Goal: Task Accomplishment & Management: Use online tool/utility

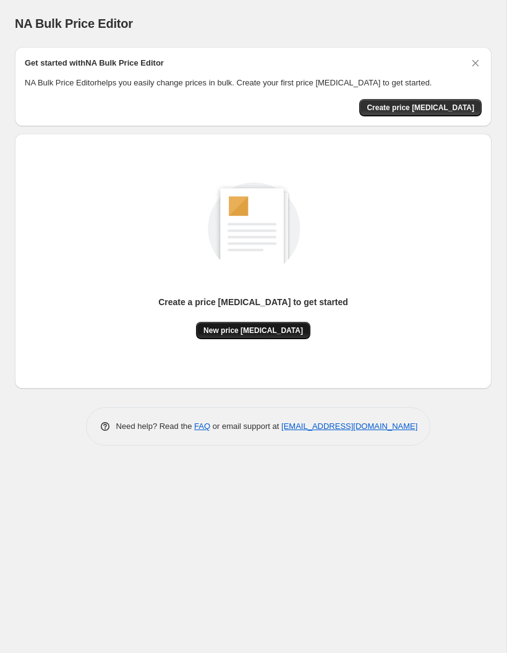
click at [233, 328] on span "New price change job" at bounding box center [254, 330] width 100 height 10
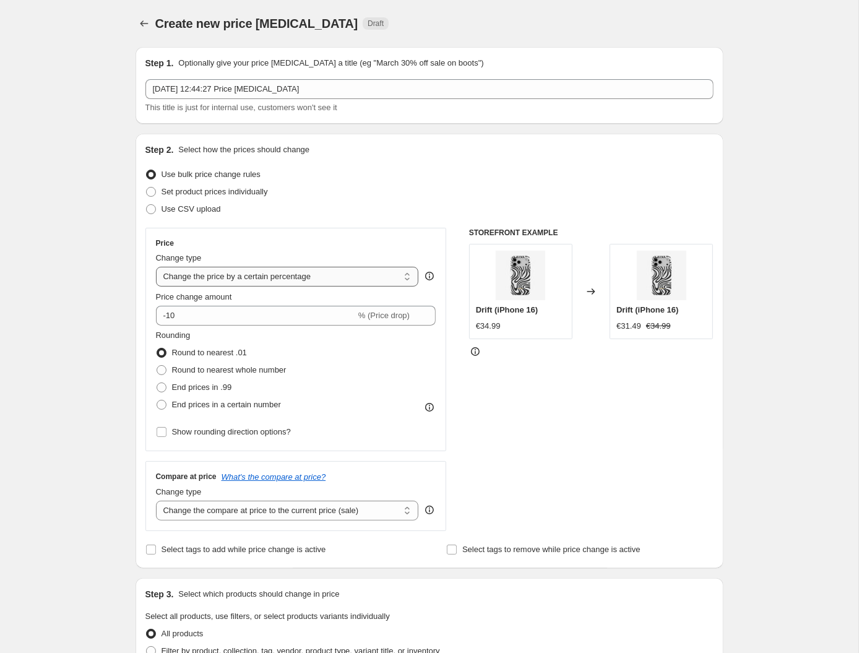
select select "to"
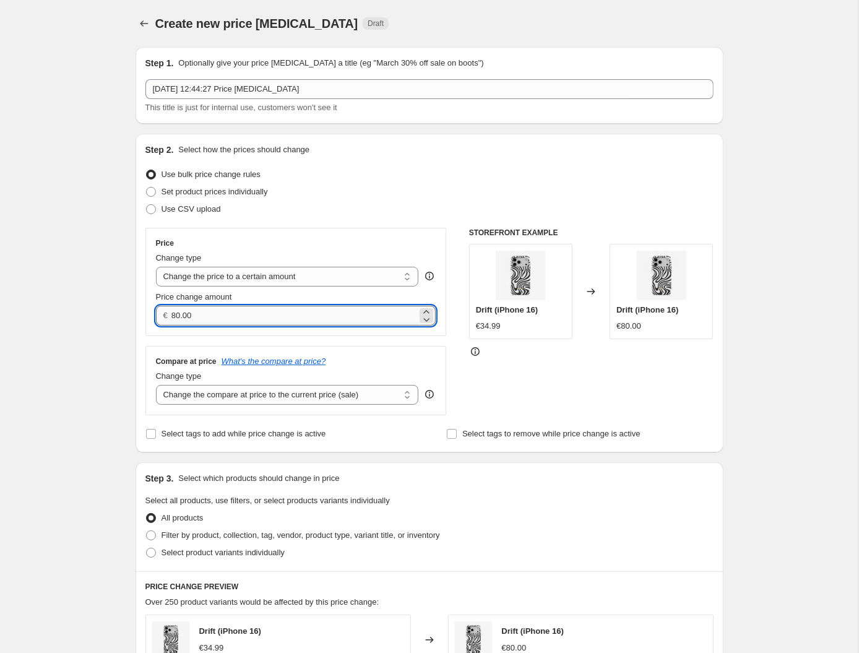
click at [246, 319] on input "80.00" at bounding box center [294, 316] width 246 height 20
type input "8"
type input "40.00"
click at [507, 387] on div "STOREFRONT EXAMPLE Drift (iPhone 16) €34.99 Changed to Drift (iPhone 16) €80.00" at bounding box center [591, 321] width 244 height 187
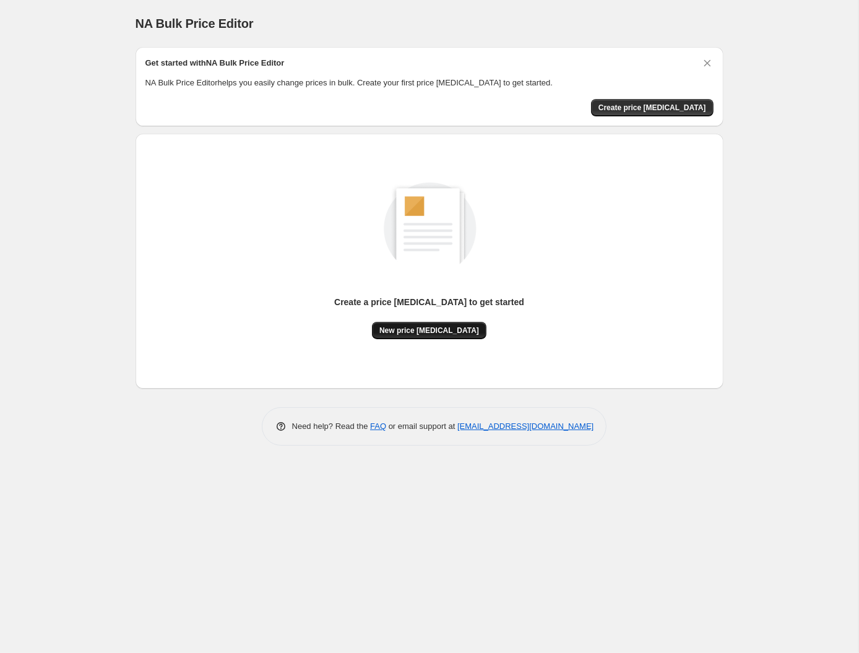
click at [447, 332] on span "New price change job" at bounding box center [429, 330] width 100 height 10
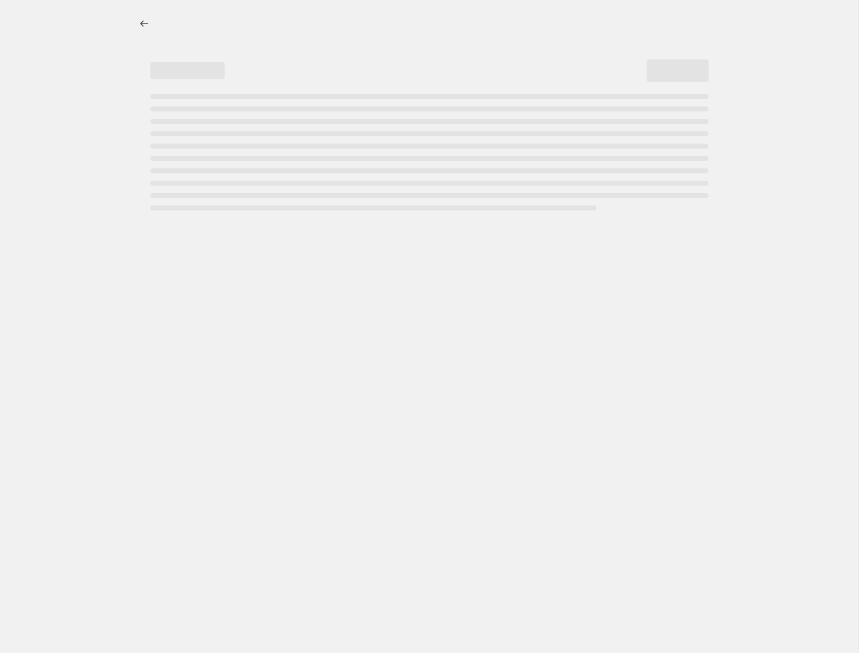
select select "percentage"
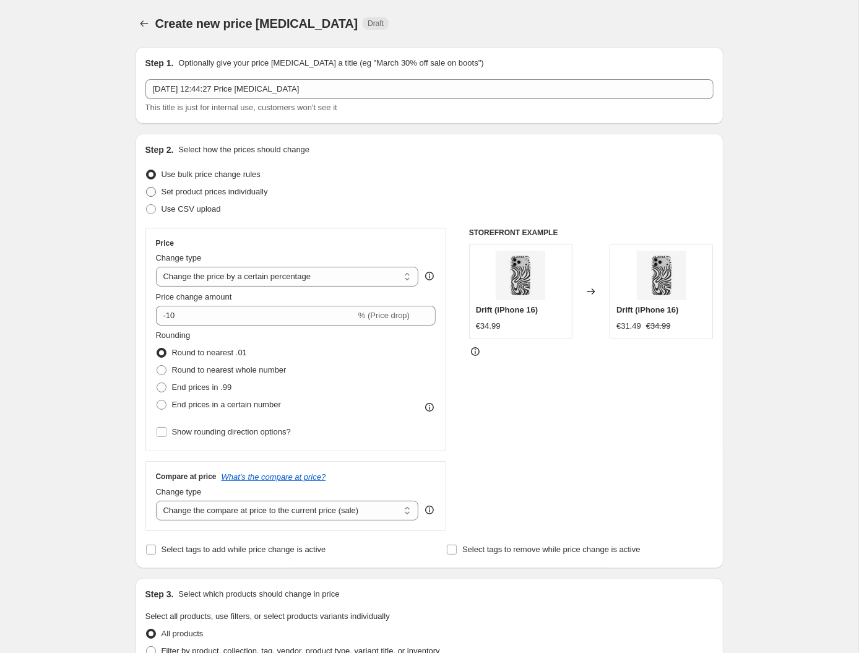
click at [221, 197] on span "Set product prices individually" at bounding box center [214, 192] width 106 height 12
click at [147, 187] on input "Set product prices individually" at bounding box center [146, 187] width 1 height 1
radio input "true"
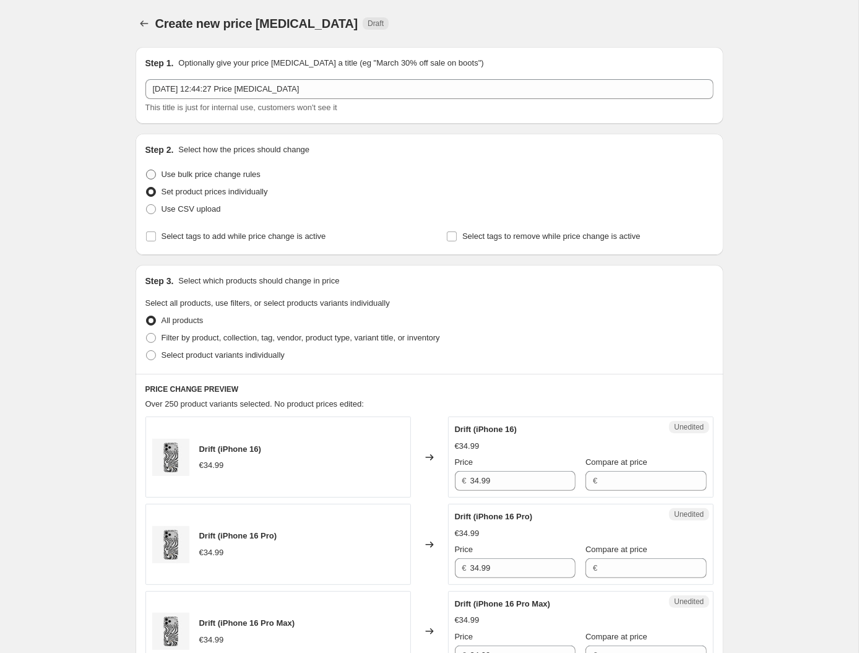
click at [223, 169] on span "Use bulk price change rules" at bounding box center [210, 173] width 99 height 9
click at [147, 169] on input "Use bulk price change rules" at bounding box center [146, 169] width 1 height 1
radio input "true"
select select "percentage"
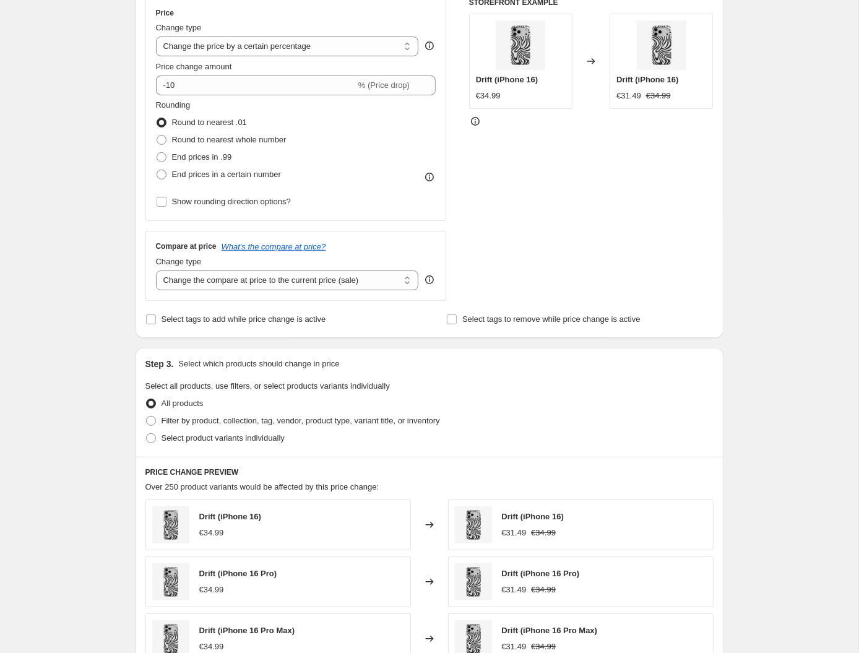
scroll to position [246, 0]
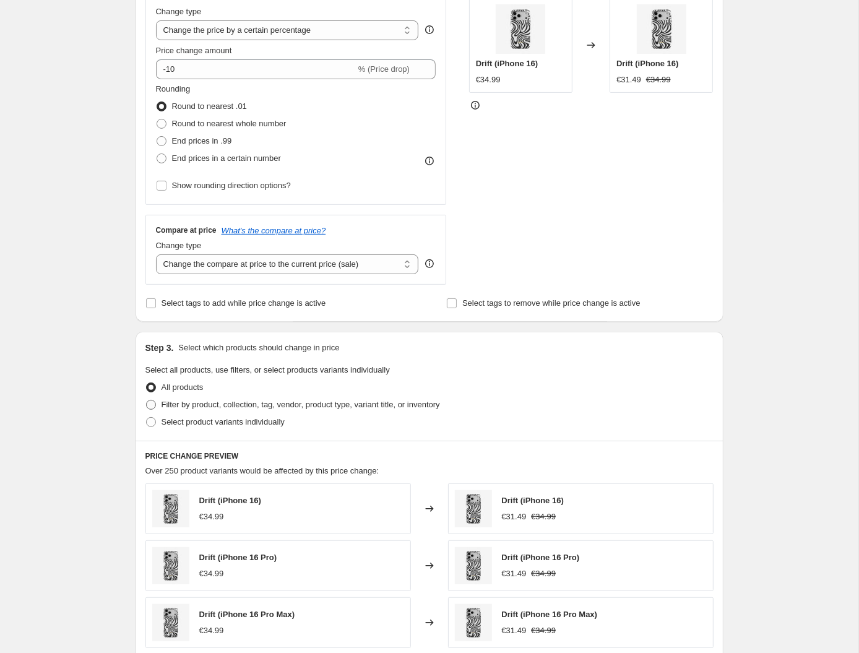
click at [252, 409] on label "Filter by product, collection, tag, vendor, product type, variant title, or inv…" at bounding box center [292, 404] width 294 height 17
click at [147, 400] on input "Filter by product, collection, tag, vendor, product type, variant title, or inv…" at bounding box center [146, 400] width 1 height 1
radio input "true"
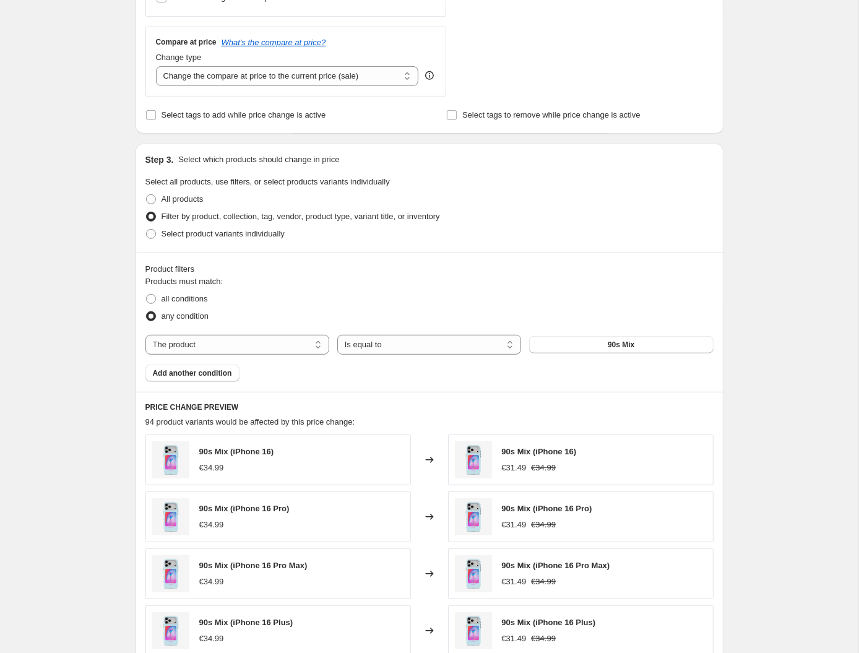
scroll to position [452, 0]
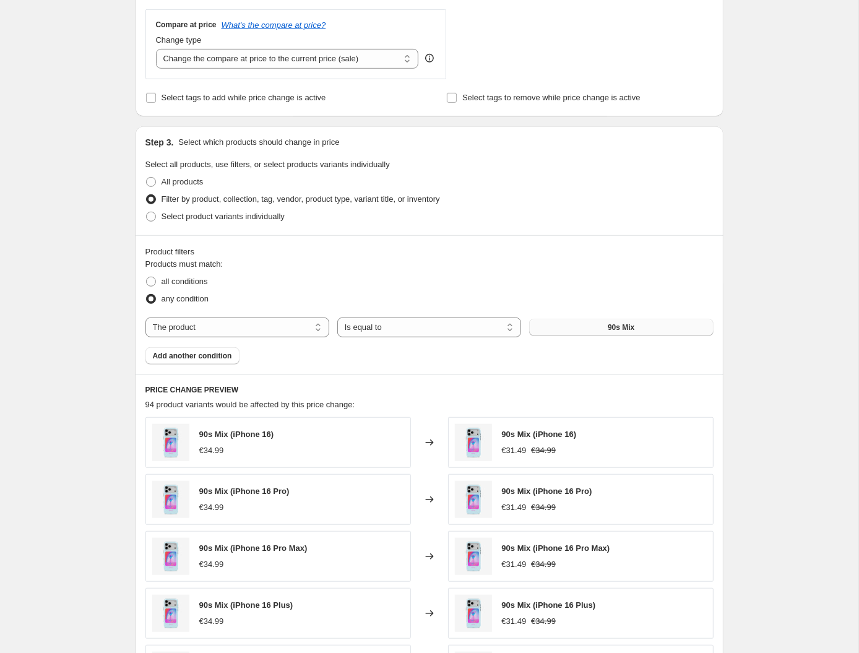
click at [507, 322] on button "90s Mix" at bounding box center [621, 327] width 184 height 17
click at [507, 335] on div "The product The product's collection The product's tag The product's vendor The…" at bounding box center [429, 327] width 568 height 20
click at [507, 326] on button "90s Mix" at bounding box center [621, 327] width 184 height 17
click at [189, 178] on span "All products" at bounding box center [182, 181] width 42 height 9
click at [147, 178] on input "All products" at bounding box center [146, 177] width 1 height 1
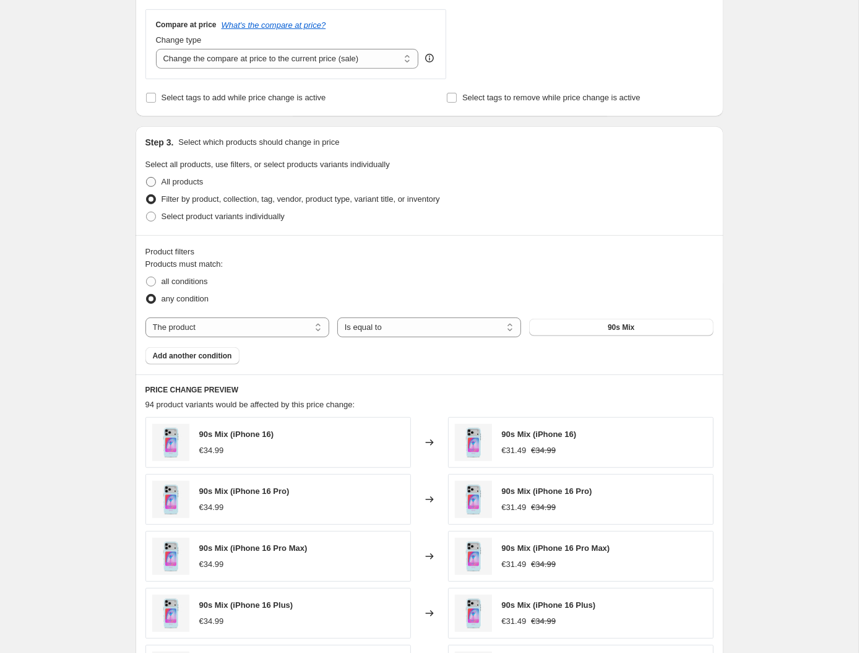
radio input "true"
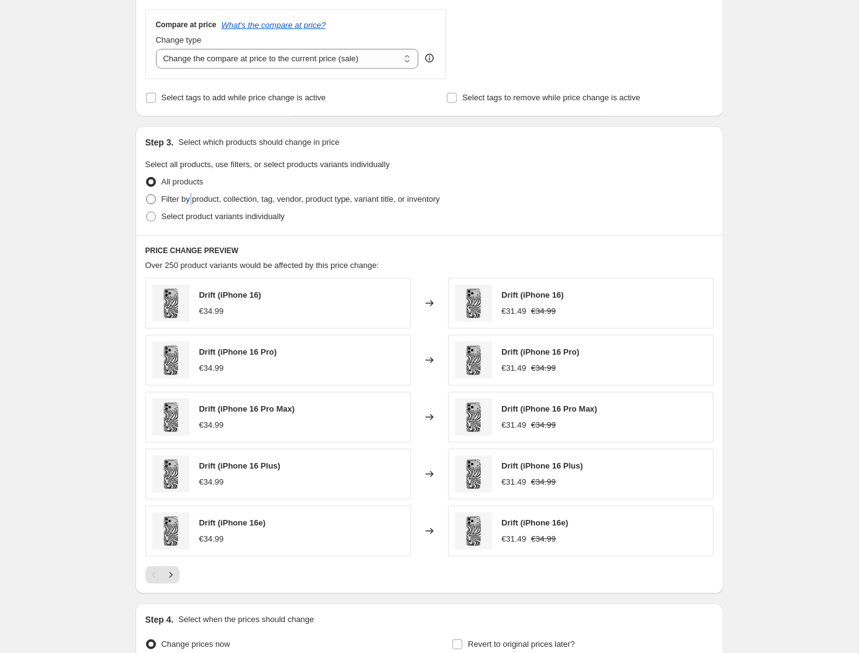
click at [194, 194] on span "Filter by product, collection, tag, vendor, product type, variant title, or inv…" at bounding box center [300, 198] width 278 height 9
click at [147, 194] on input "Filter by product, collection, tag, vendor, product type, variant title, or inv…" at bounding box center [146, 194] width 1 height 1
radio input "true"
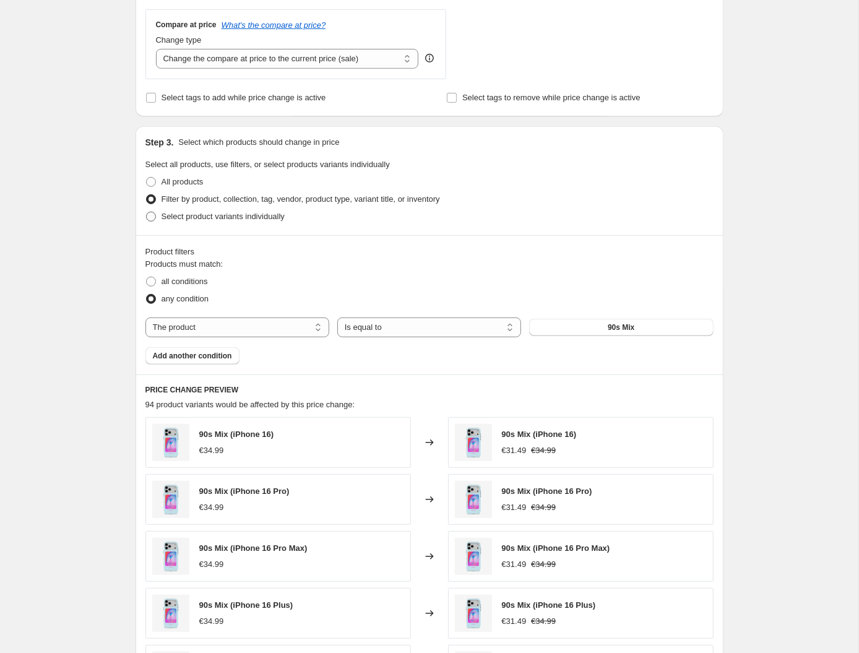
click at [225, 217] on span "Select product variants individually" at bounding box center [222, 216] width 123 height 9
click at [147, 212] on input "Select product variants individually" at bounding box center [146, 212] width 1 height 1
radio input "true"
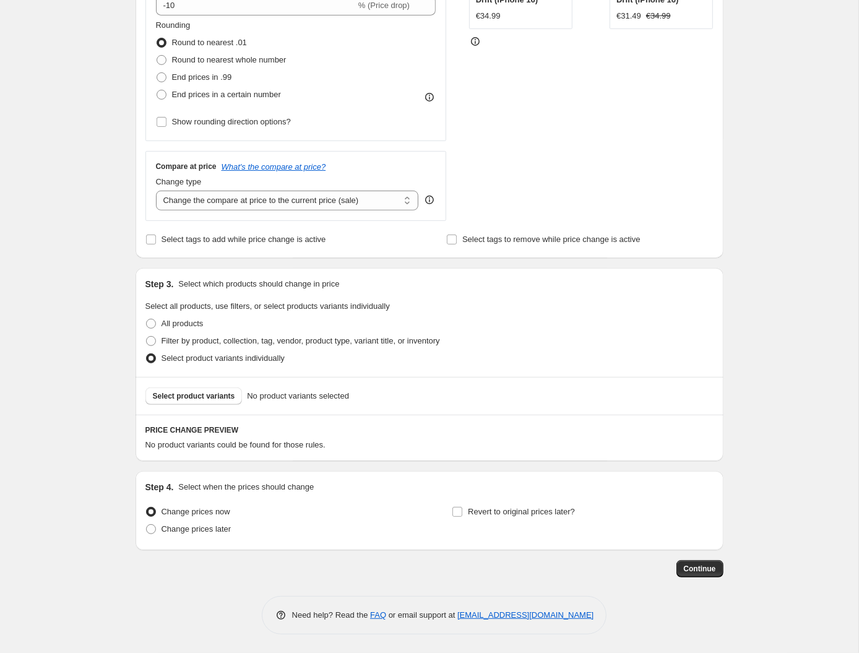
scroll to position [308, 0]
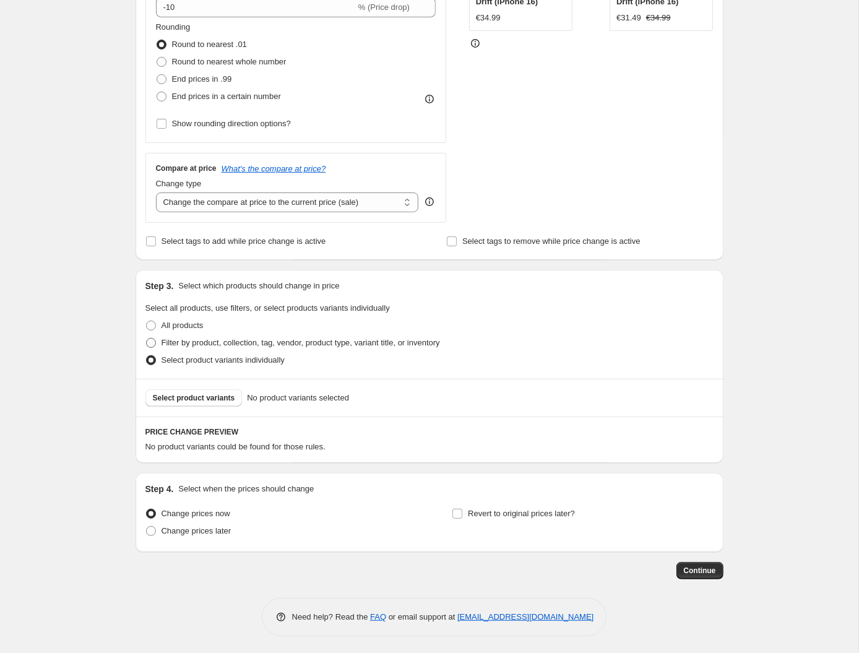
click at [191, 343] on span "Filter by product, collection, tag, vendor, product type, variant title, or inv…" at bounding box center [300, 342] width 278 height 9
click at [147, 338] on input "Filter by product, collection, tag, vendor, product type, variant title, or inv…" at bounding box center [146, 338] width 1 height 1
radio input "true"
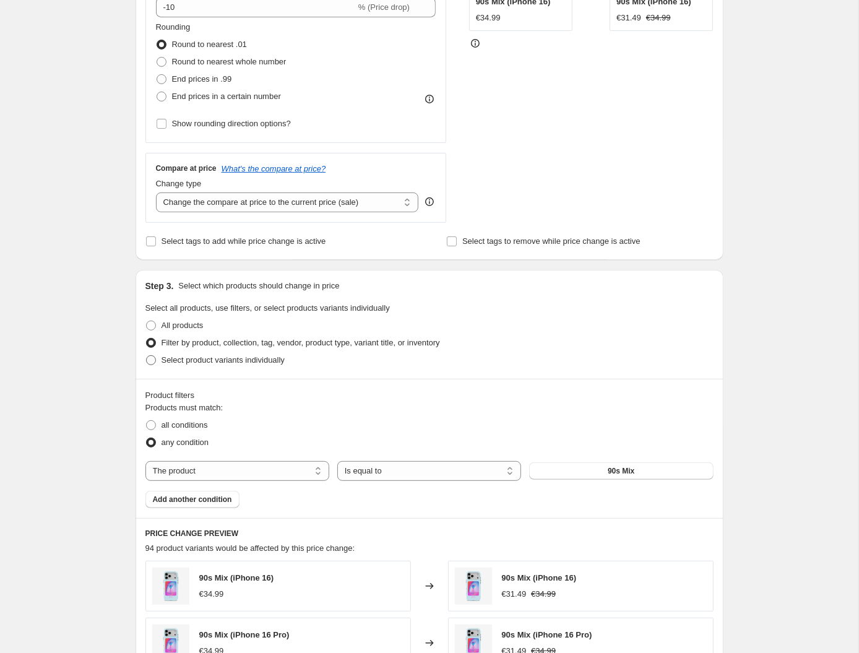
click at [197, 361] on span "Select product variants individually" at bounding box center [222, 359] width 123 height 9
click at [147, 356] on input "Select product variants individually" at bounding box center [146, 355] width 1 height 1
radio input "true"
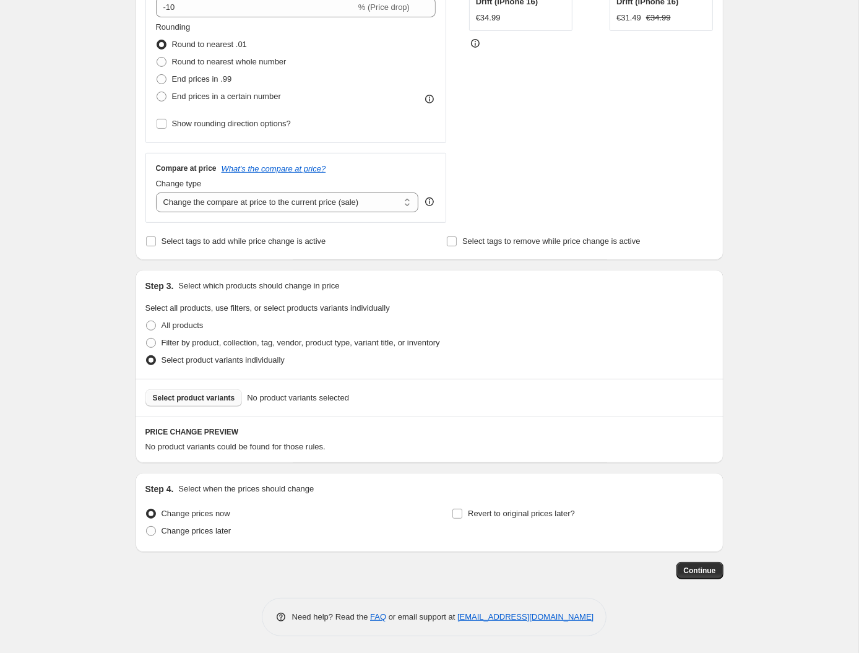
click at [203, 402] on button "Select product variants" at bounding box center [193, 397] width 97 height 17
click at [158, 341] on label "Filter by product, collection, tag, vendor, product type, variant title, or inv…" at bounding box center [292, 342] width 294 height 17
click at [147, 338] on input "Filter by product, collection, tag, vendor, product type, variant title, or inv…" at bounding box center [146, 338] width 1 height 1
radio input "true"
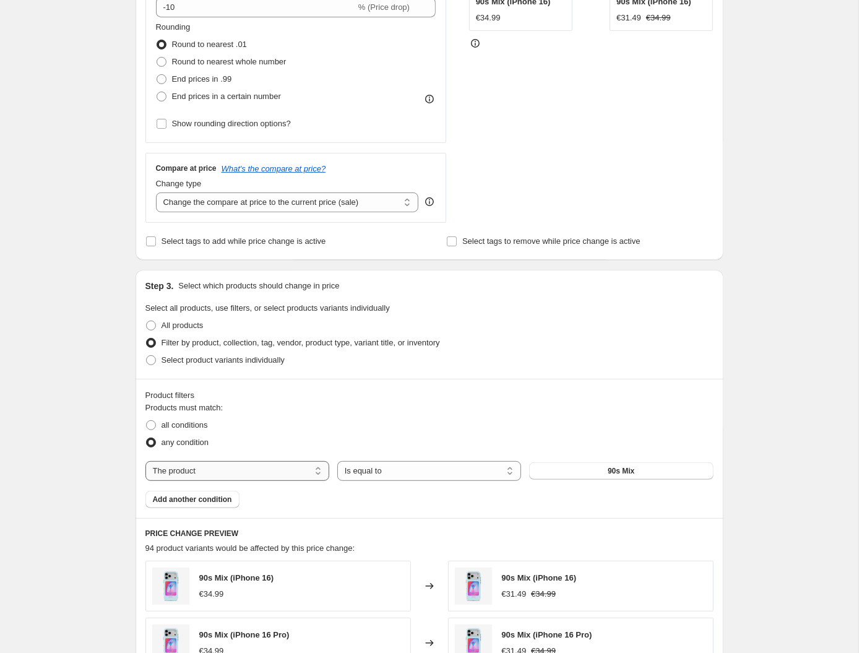
select select "tag"
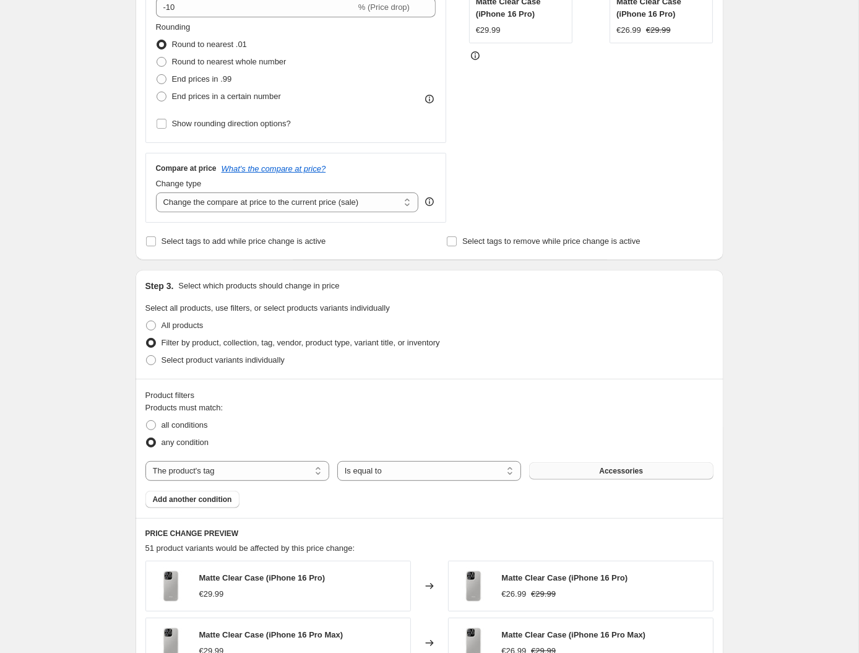
click at [507, 469] on button "Accessories" at bounding box center [621, 470] width 184 height 17
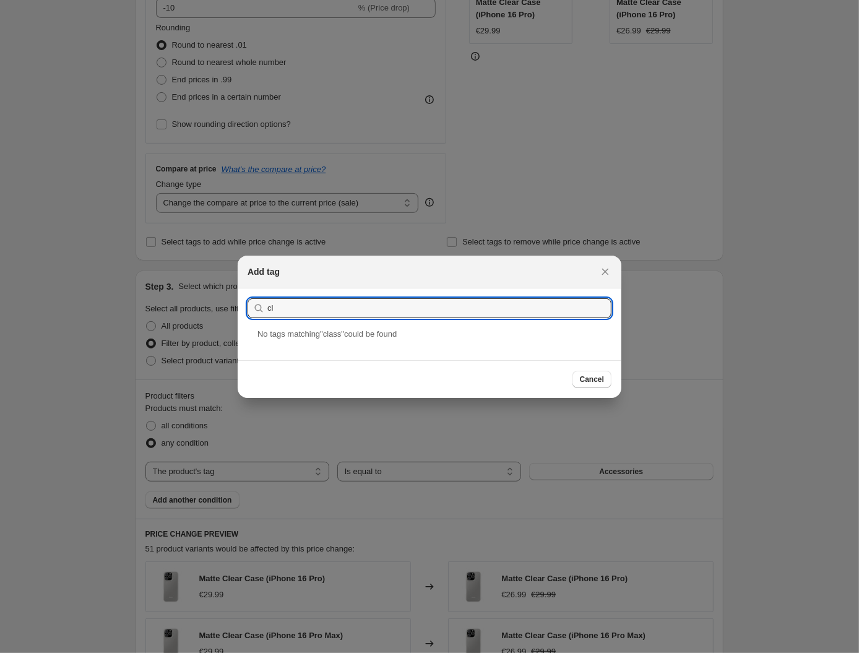
type input "c"
type input "classic"
click at [264, 296] on button "Submit" at bounding box center [264, 294] width 35 height 13
click at [278, 349] on div "classic" at bounding box center [430, 343] width 384 height 33
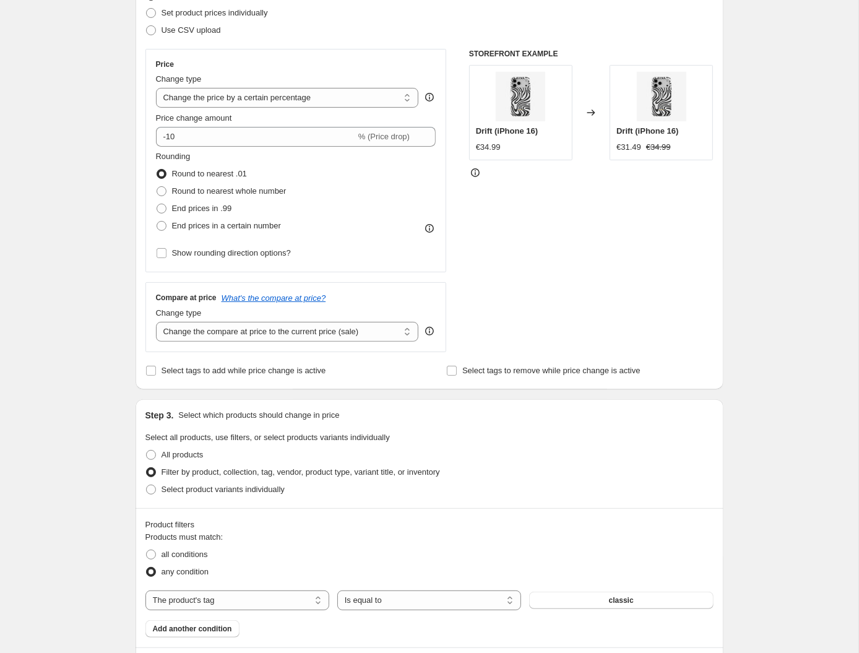
scroll to position [0, 0]
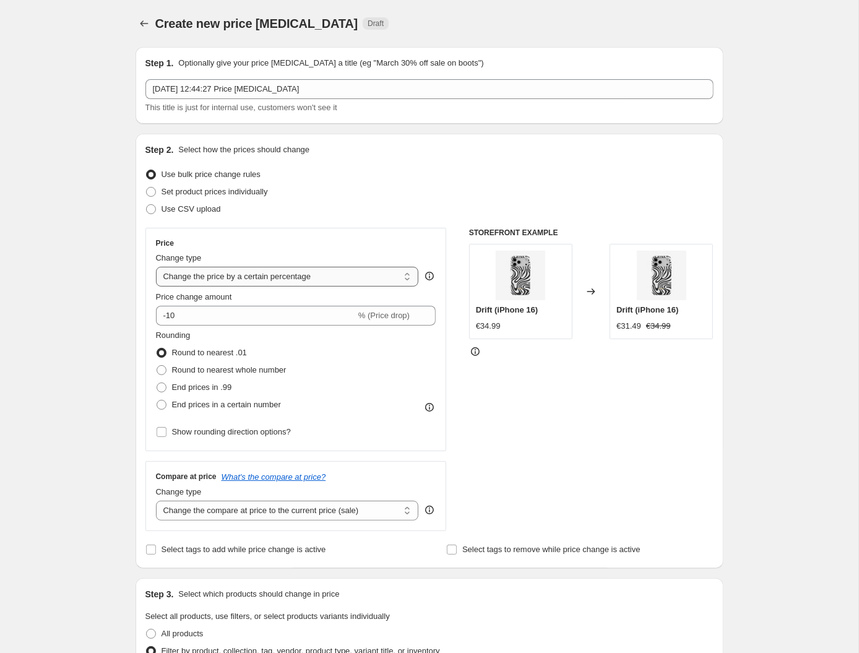
select select "to"
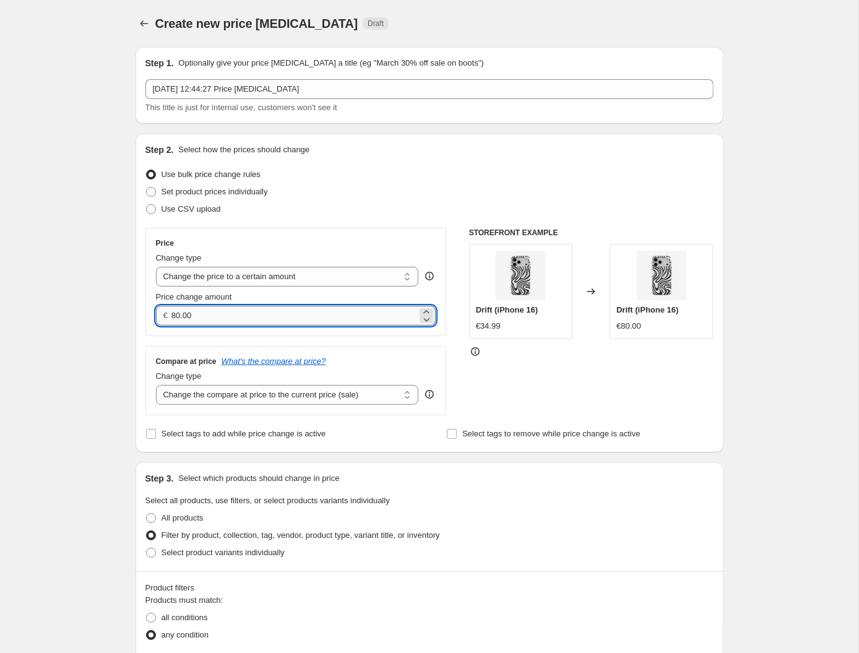
click at [207, 311] on input "80.00" at bounding box center [294, 316] width 246 height 20
type input "4"
type input "39.99"
click at [504, 358] on div "STOREFRONT EXAMPLE Drift (iPhone 16) €34.99 Changed to Drift (iPhone 16) €39.99" at bounding box center [591, 321] width 244 height 187
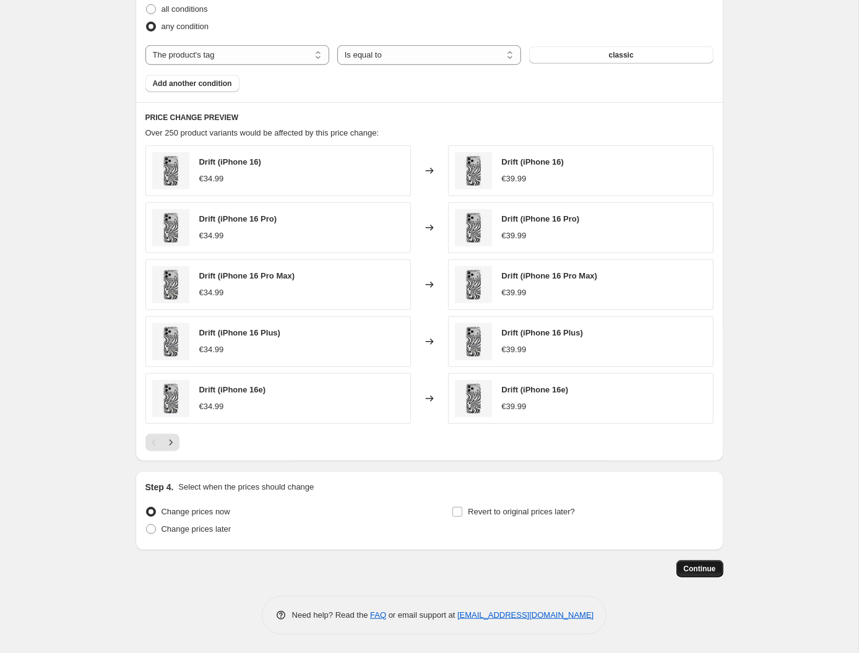
scroll to position [607, 0]
click at [507, 567] on span "Continue" at bounding box center [700, 569] width 32 height 10
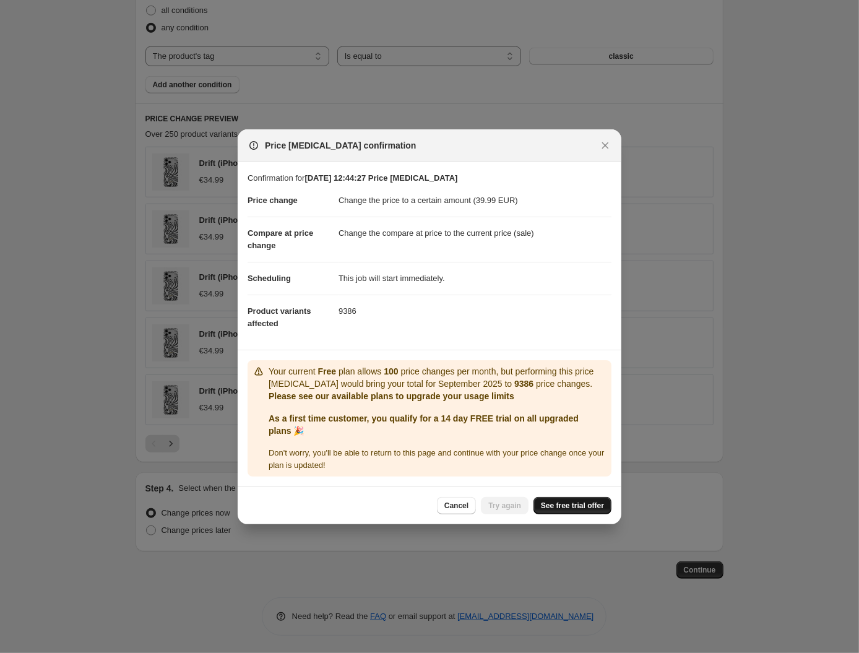
click at [507, 510] on span "See free trial offer" at bounding box center [572, 505] width 63 height 10
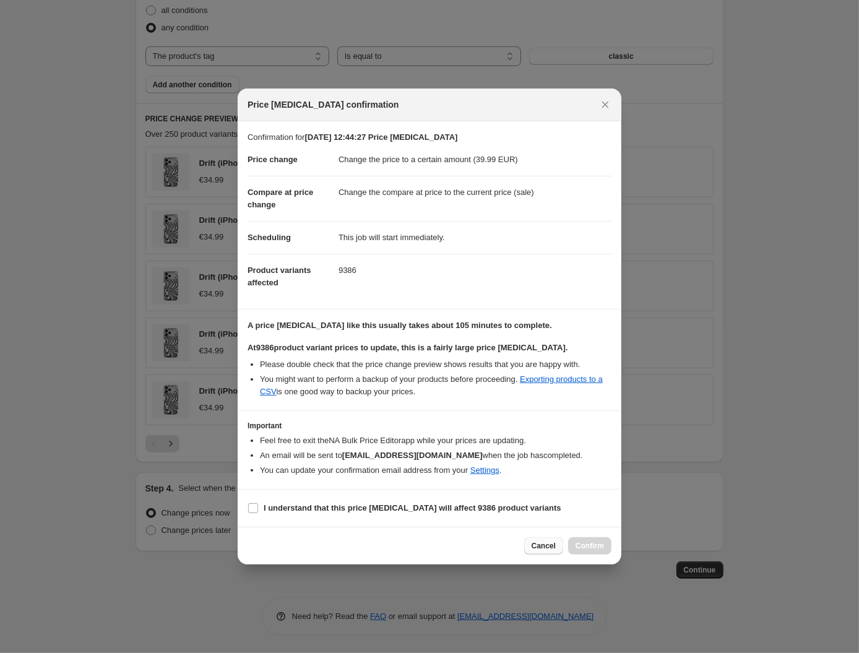
click at [507, 541] on span "Cancel" at bounding box center [543, 546] width 24 height 10
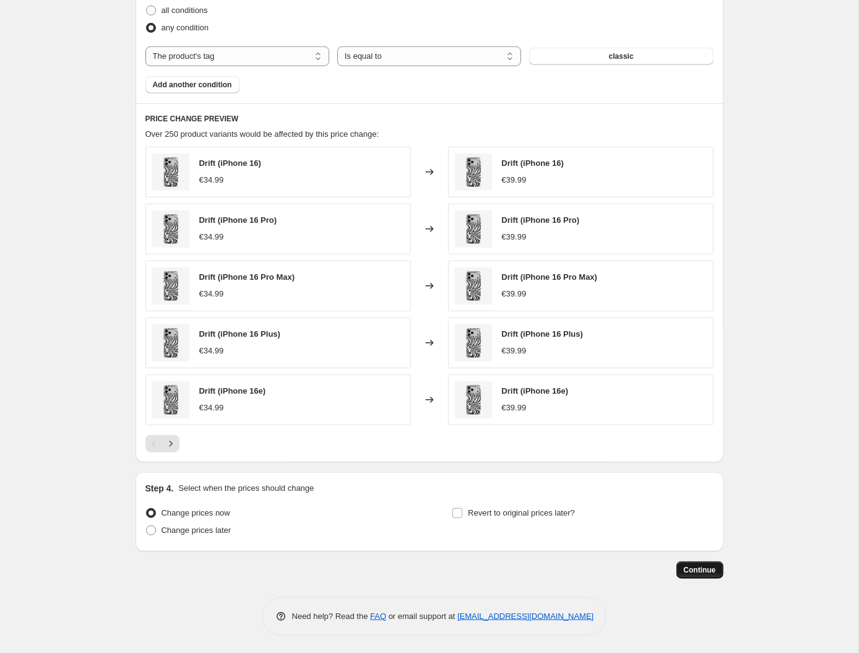
click at [507, 572] on span "Continue" at bounding box center [700, 570] width 32 height 10
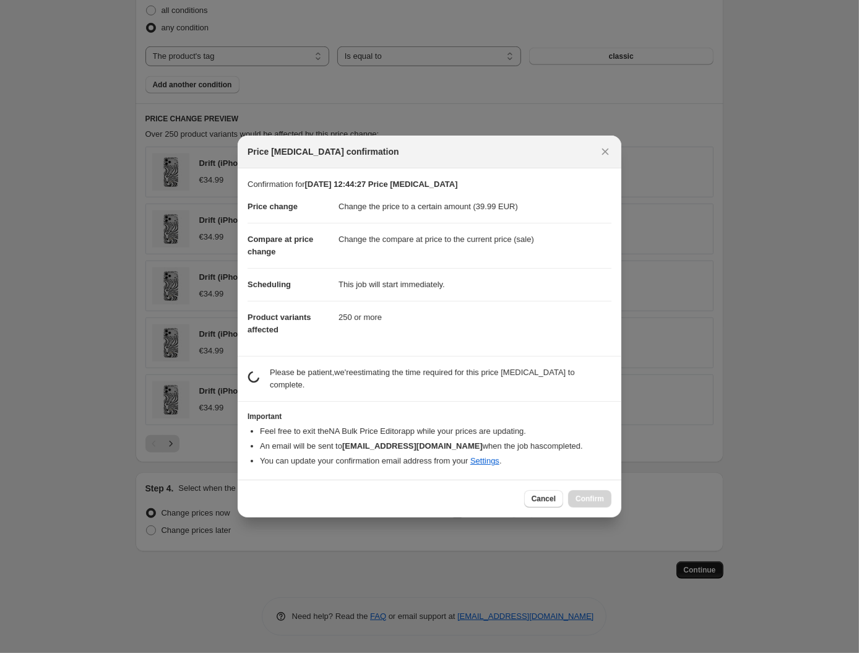
scroll to position [606, 0]
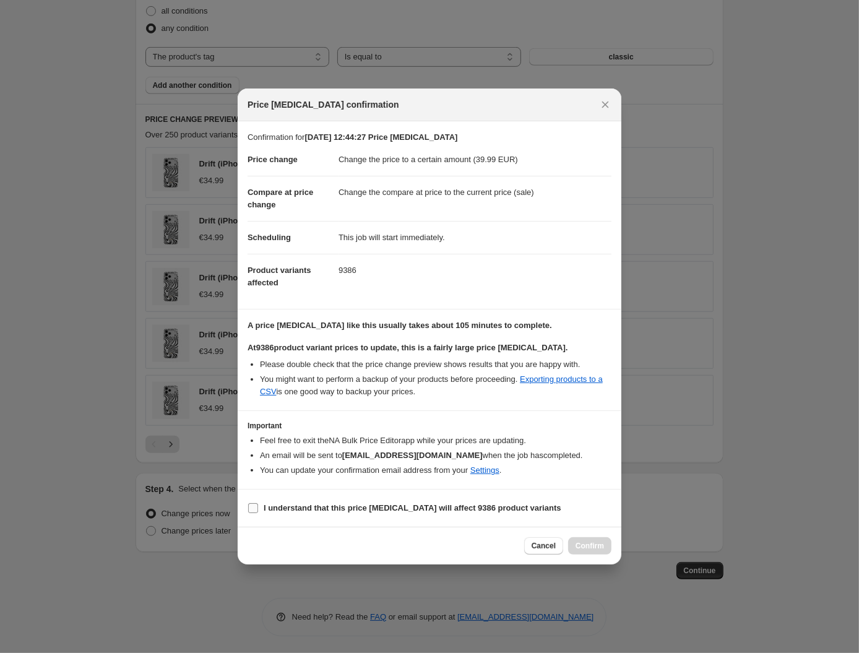
click at [319, 508] on b "I understand that this price change job will affect 9386 product variants" at bounding box center [413, 507] width 298 height 9
click at [258, 508] on input "I understand that this price change job will affect 9386 product variants" at bounding box center [253, 508] width 10 height 10
checkbox input "true"
click at [507, 547] on span "Confirm" at bounding box center [589, 546] width 28 height 10
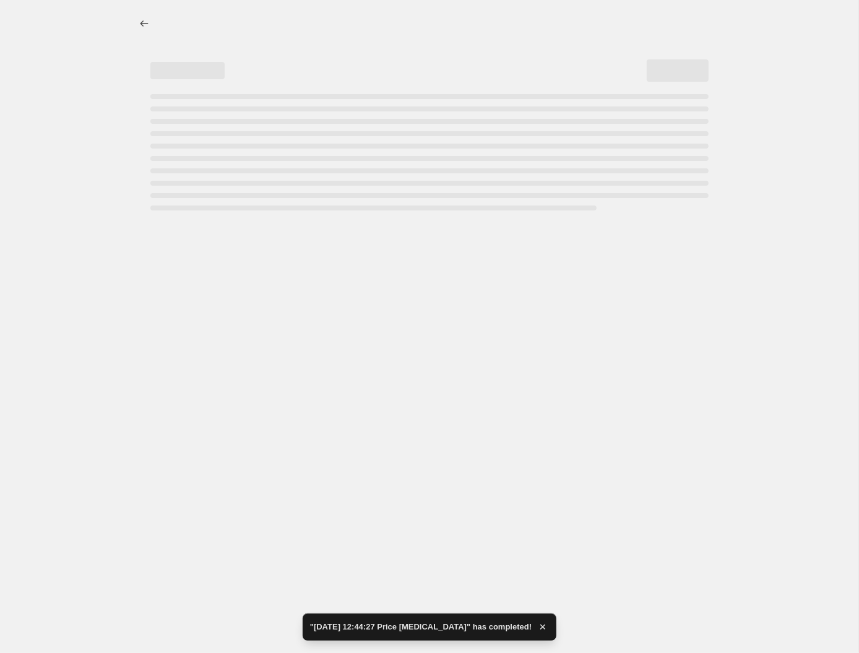
select select "tag"
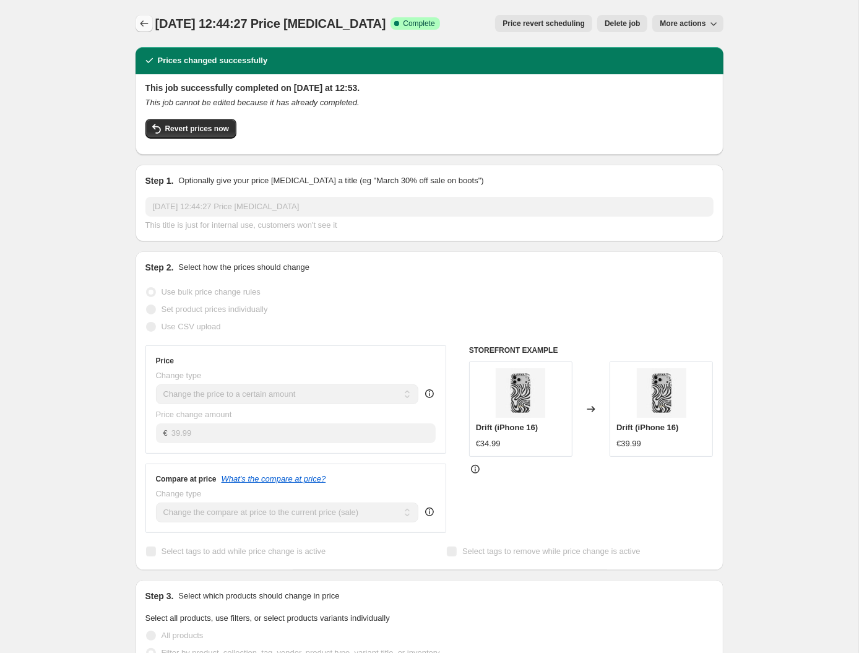
click at [145, 27] on icon "Price change jobs" at bounding box center [144, 23] width 12 height 12
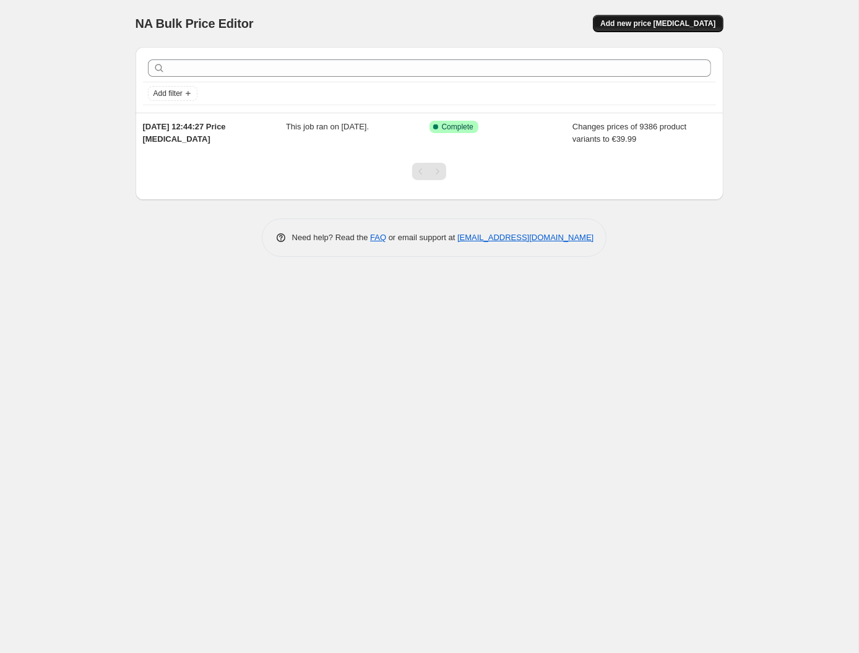
click at [507, 26] on span "Add new price [MEDICAL_DATA]" at bounding box center [657, 24] width 115 height 10
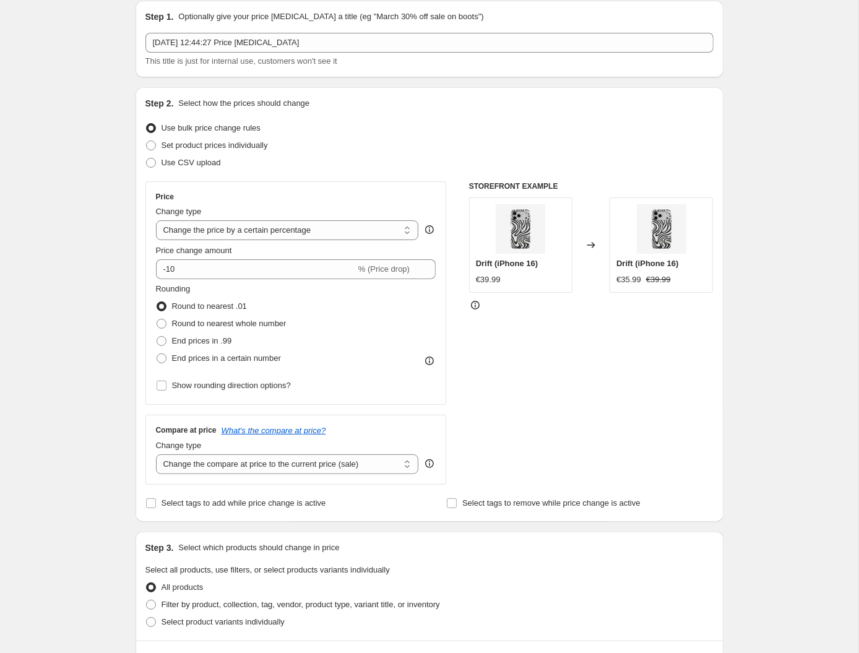
scroll to position [68, 0]
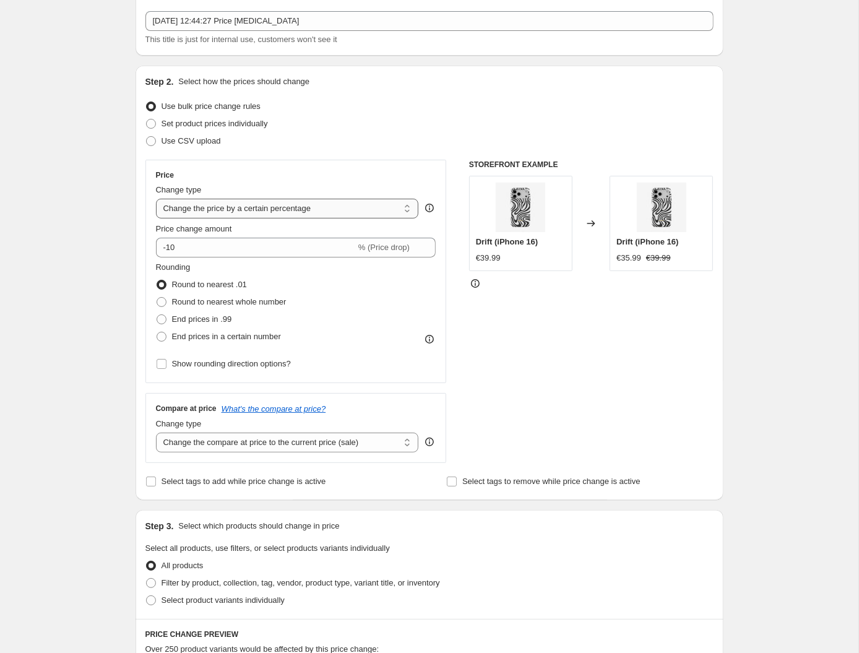
select select "to"
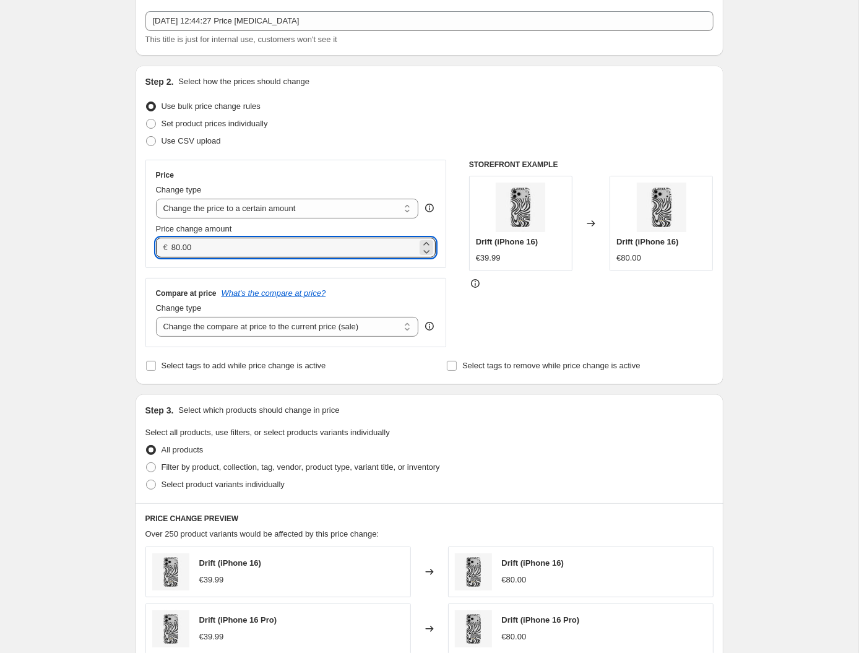
drag, startPoint x: 204, startPoint y: 252, endPoint x: 114, endPoint y: 238, distance: 91.3
click at [114, 238] on div "Create new price change job. This page is ready Create new price change job Dra…" at bounding box center [429, 492] width 858 height 1121
type input "2"
type input "42.99"
click at [504, 307] on div "STOREFRONT EXAMPLE Drift (iPhone 16) €39.99 Changed to Drift (iPhone 16) €80.00" at bounding box center [591, 253] width 244 height 187
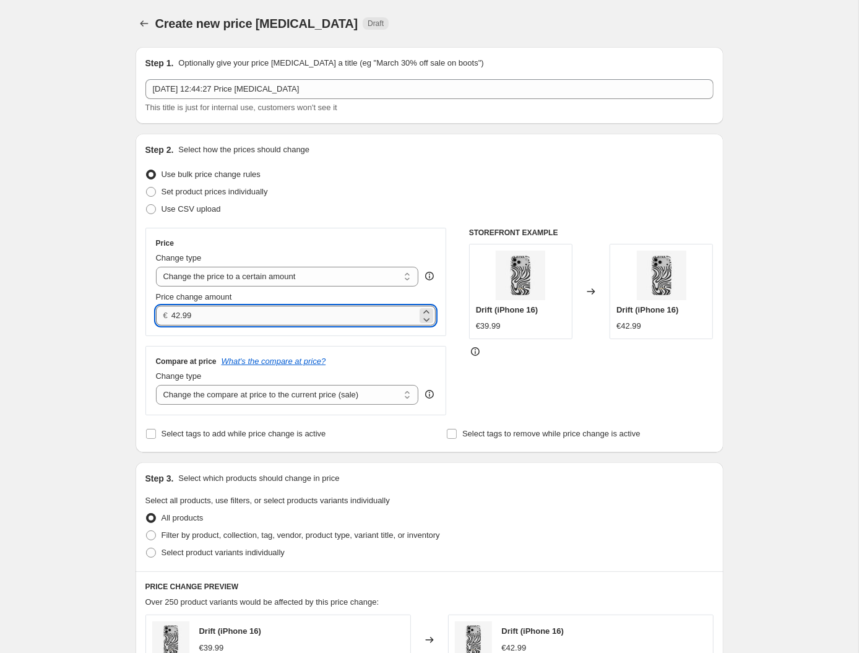
scroll to position [0, 0]
click at [208, 312] on input "42.99" at bounding box center [294, 316] width 246 height 20
click at [473, 379] on div "STOREFRONT EXAMPLE Drift (iPhone 16) €39.99 Changed to Drift (iPhone 16) €42.99" at bounding box center [591, 321] width 244 height 187
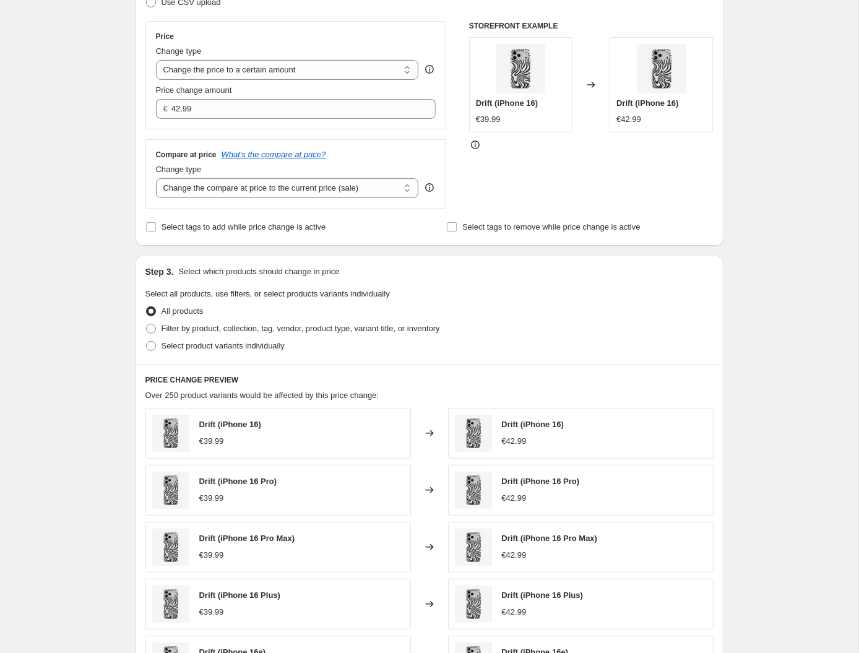
scroll to position [215, 0]
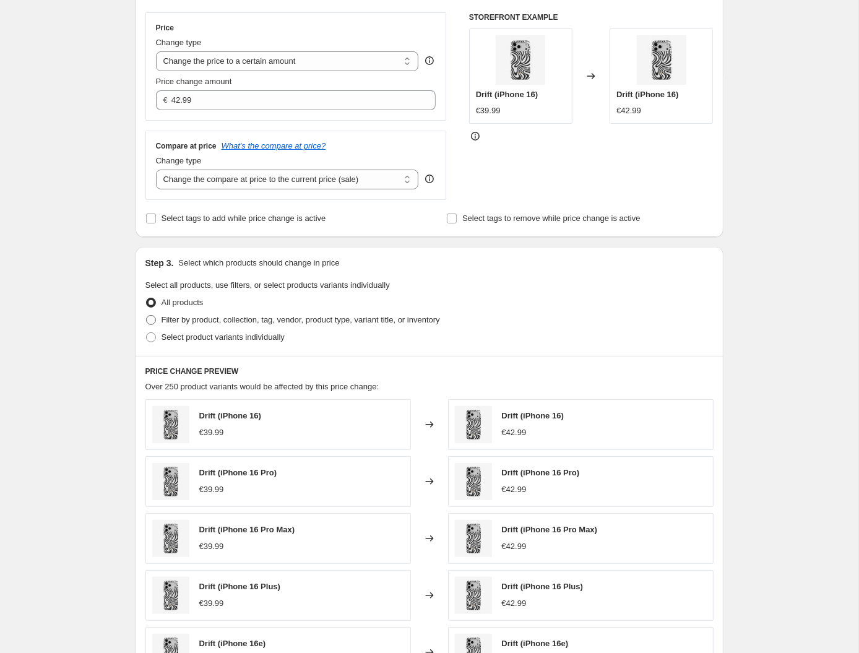
click at [174, 319] on span "Filter by product, collection, tag, vendor, product type, variant title, or inv…" at bounding box center [300, 319] width 278 height 9
click at [147, 315] on input "Filter by product, collection, tag, vendor, product type, variant title, or inv…" at bounding box center [146, 315] width 1 height 1
radio input "true"
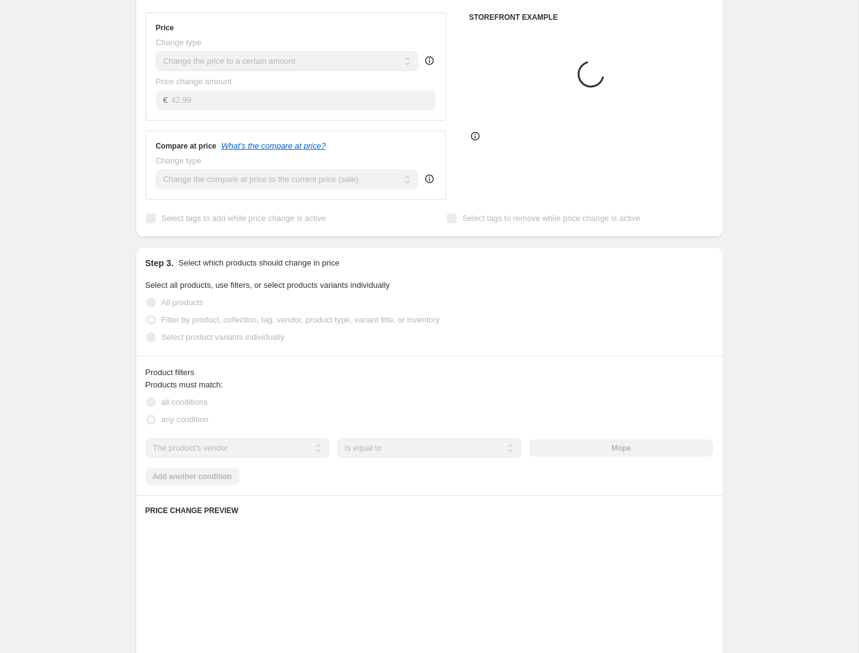
click at [209, 459] on div "Products must match: all conditions any condition The product The product's col…" at bounding box center [429, 432] width 568 height 106
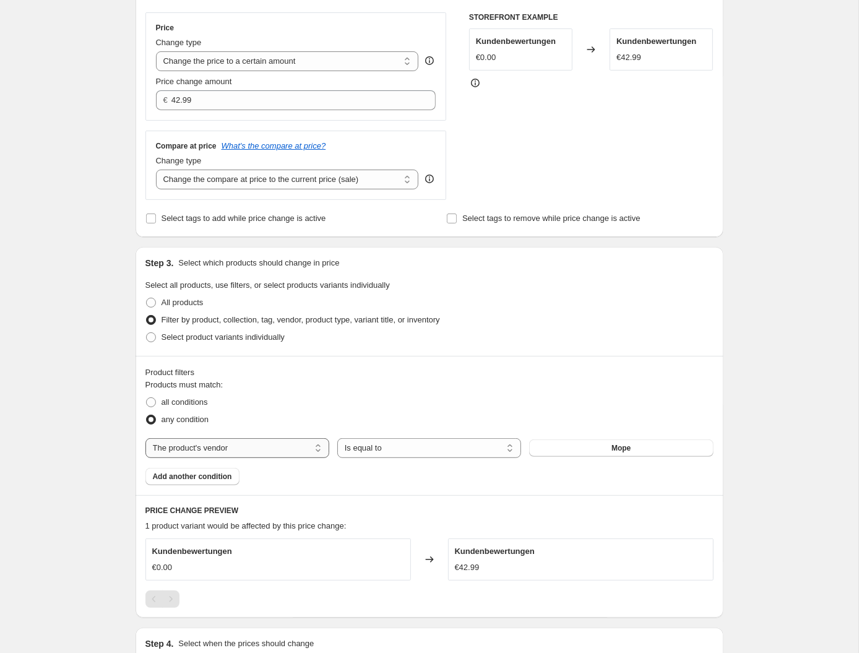
select select "tag"
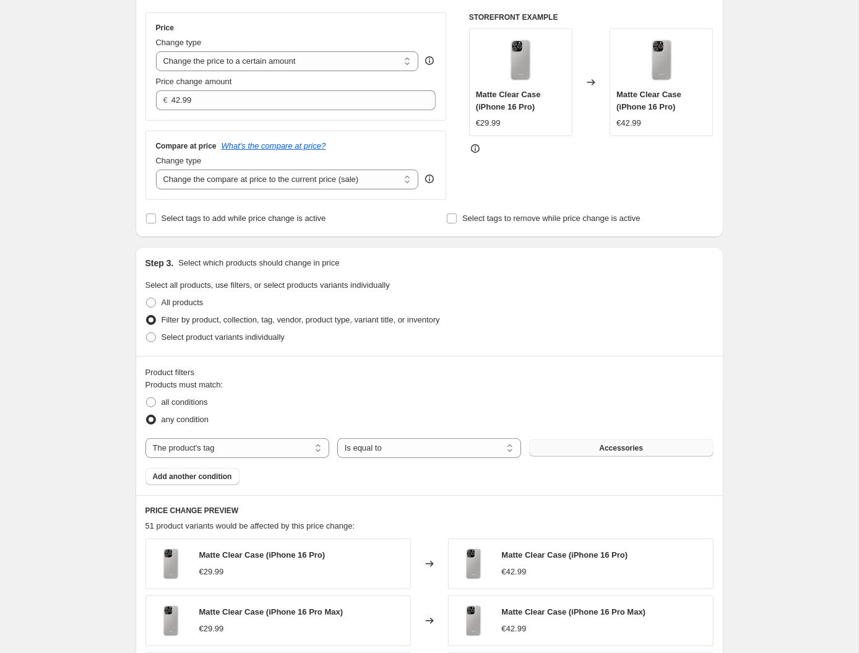
click at [507, 446] on button "Accessories" at bounding box center [621, 447] width 184 height 17
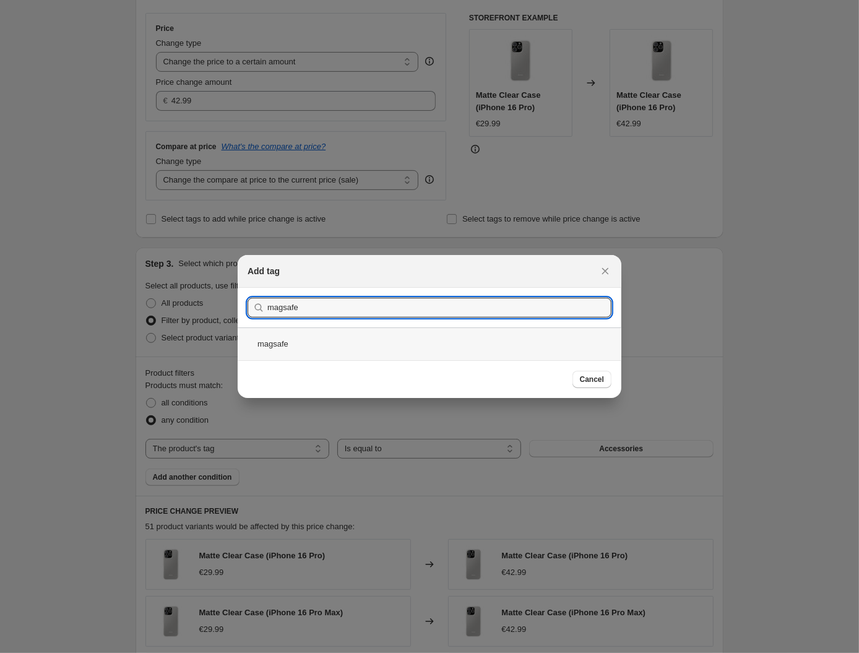
type input "magsafe"
click at [289, 341] on div "magsafe" at bounding box center [430, 343] width 384 height 33
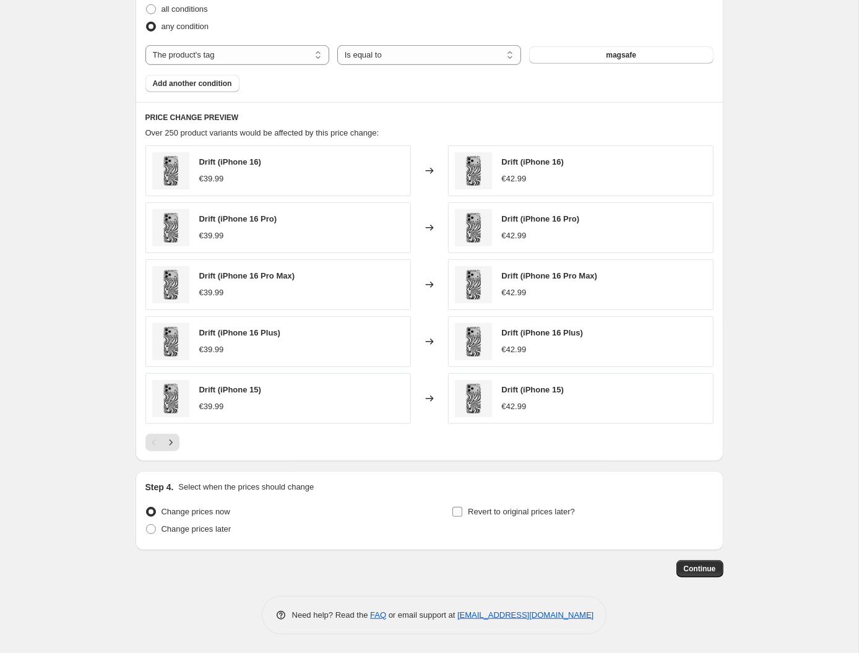
scroll to position [607, 0]
click at [507, 568] on span "Continue" at bounding box center [700, 569] width 32 height 10
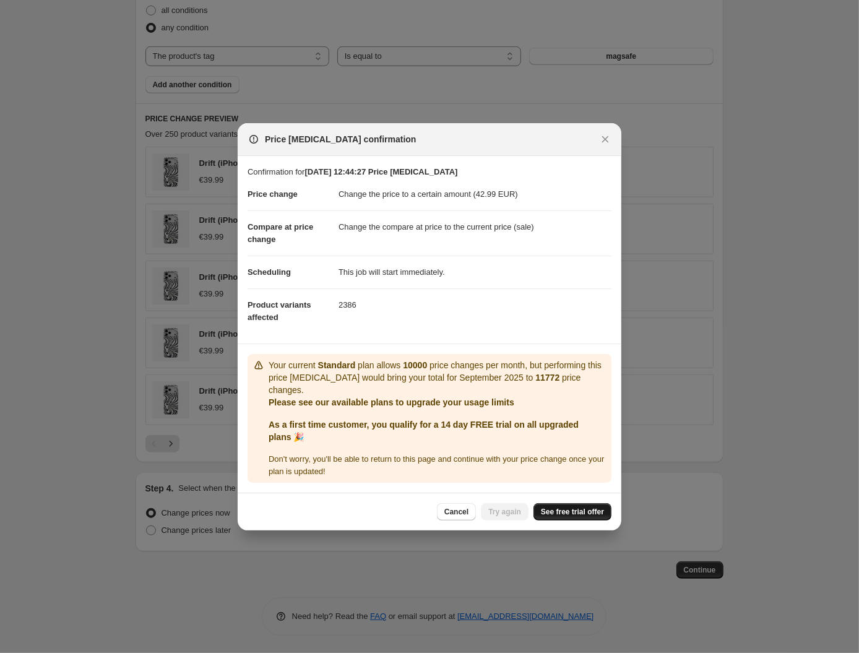
click at [507, 512] on span "See free trial offer" at bounding box center [572, 512] width 63 height 10
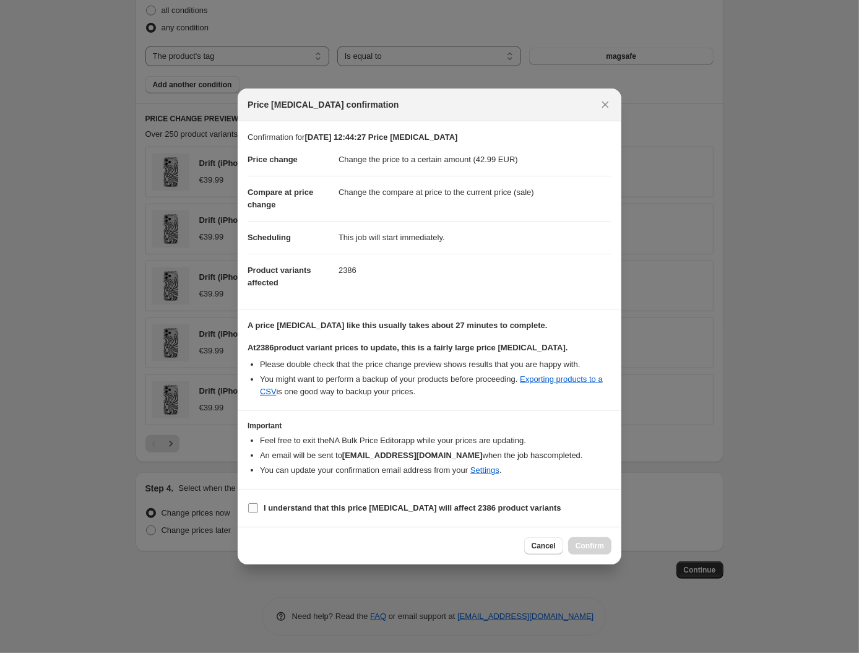
click at [497, 504] on b "I understand that this price change job will affect 2386 product variants" at bounding box center [413, 507] width 298 height 9
click at [258, 504] on input "I understand that this price change job will affect 2386 product variants" at bounding box center [253, 508] width 10 height 10
checkbox input "true"
click at [507, 551] on button "Confirm" at bounding box center [589, 545] width 43 height 17
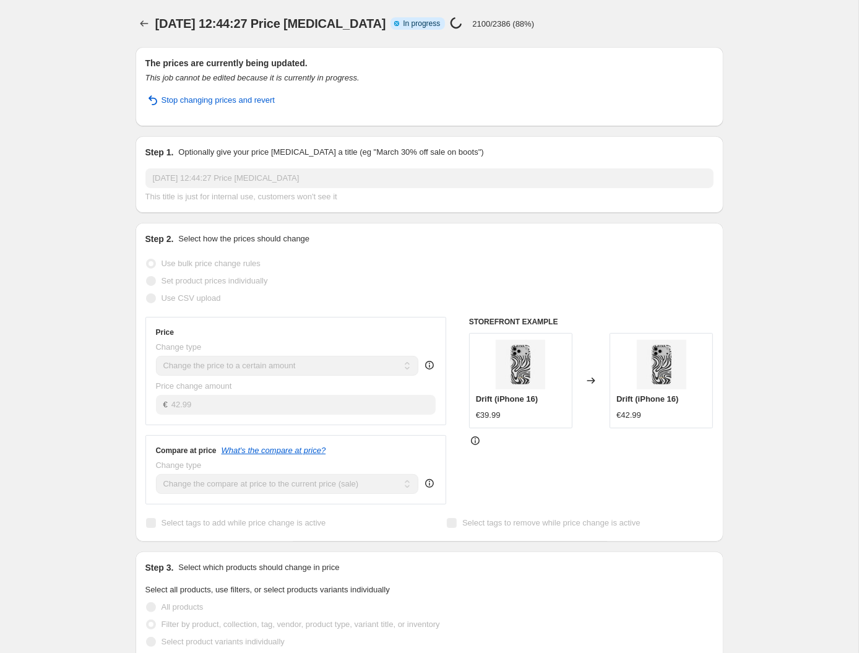
select select "tag"
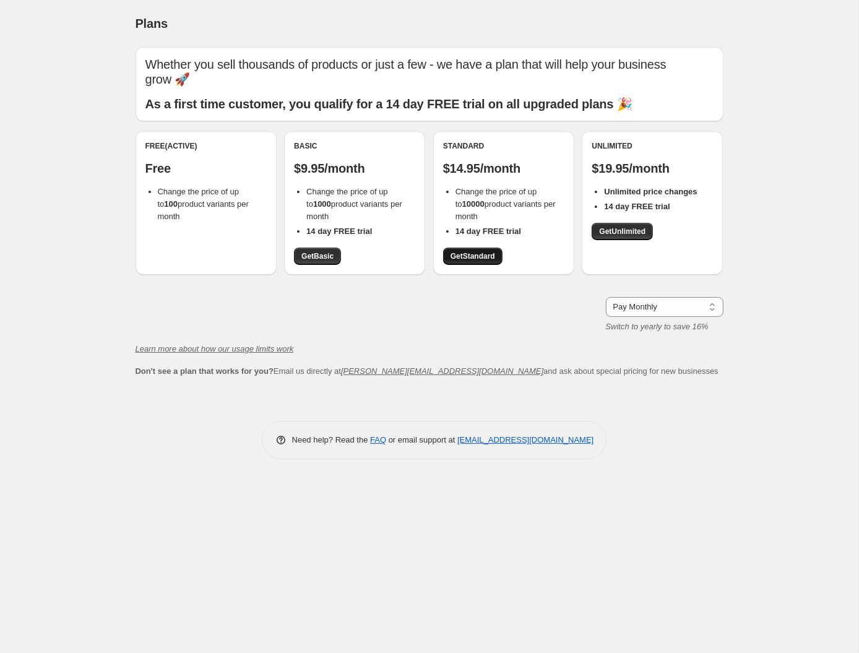
click at [478, 252] on span "Get Standard" at bounding box center [472, 256] width 45 height 10
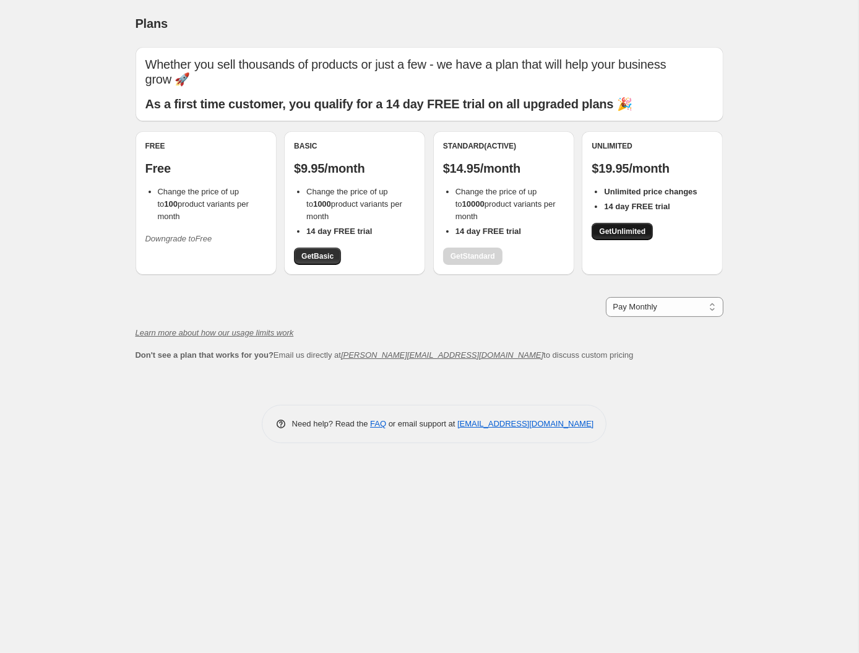
click at [612, 232] on span "Get Unlimited" at bounding box center [622, 231] width 46 height 10
